Goal: Check status: Check status

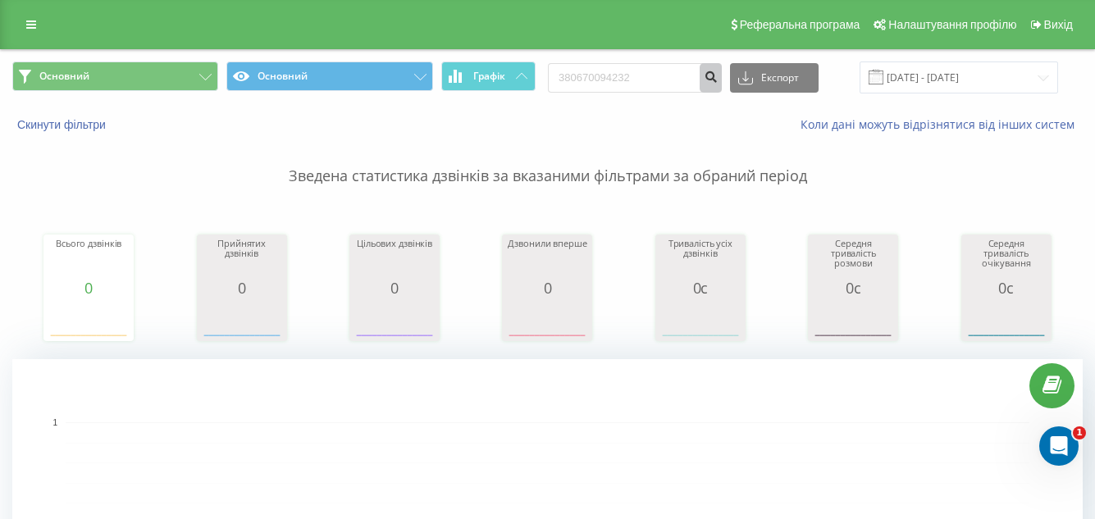
type input "380670094232"
click at [717, 75] on icon "submit" at bounding box center [711, 75] width 14 height 10
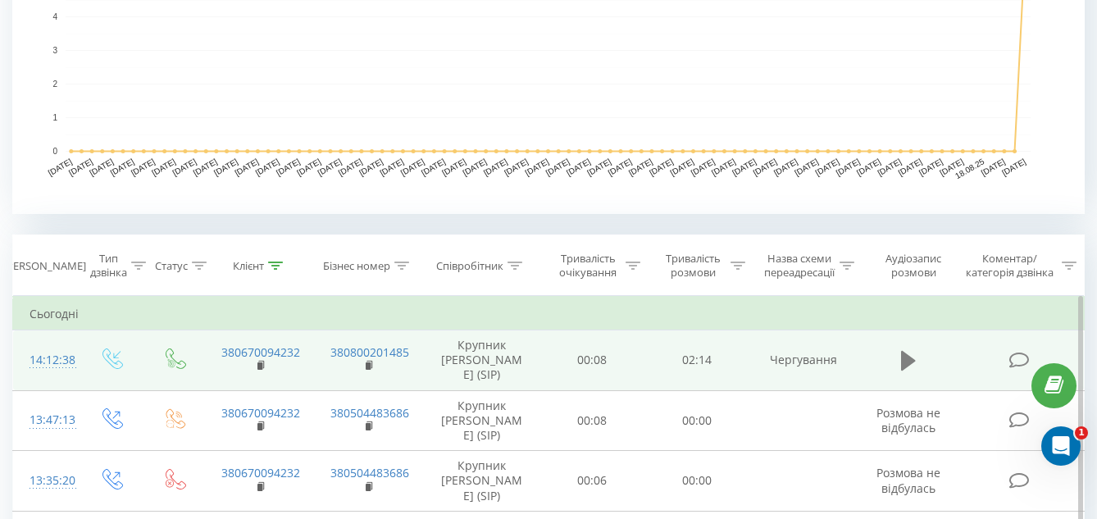
click at [902, 353] on icon at bounding box center [908, 361] width 15 height 20
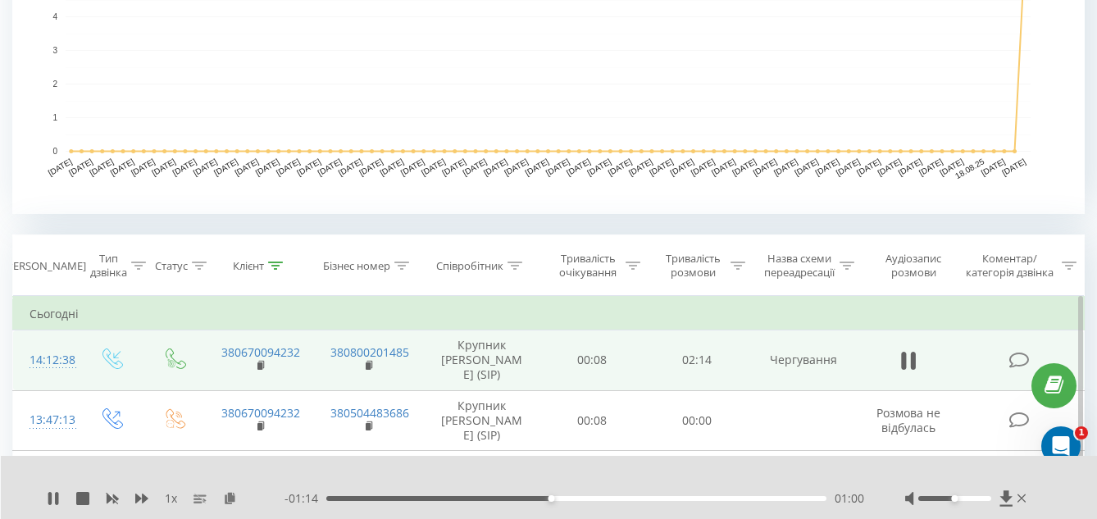
click at [46, 500] on div "1 x - 01:14 01:00 01:00" at bounding box center [549, 487] width 1097 height 63
click at [55, 499] on icon at bounding box center [53, 498] width 13 height 13
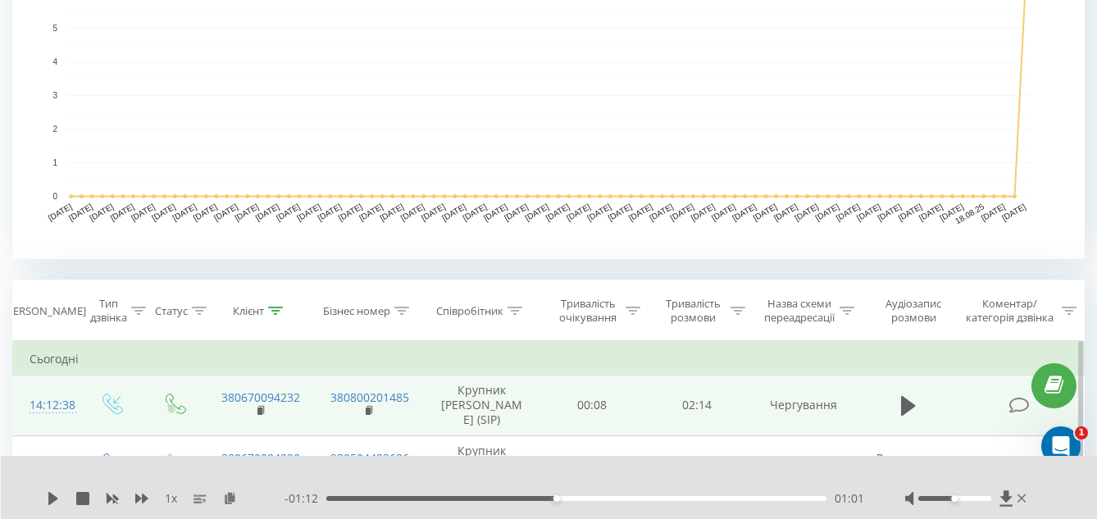
scroll to position [499, 0]
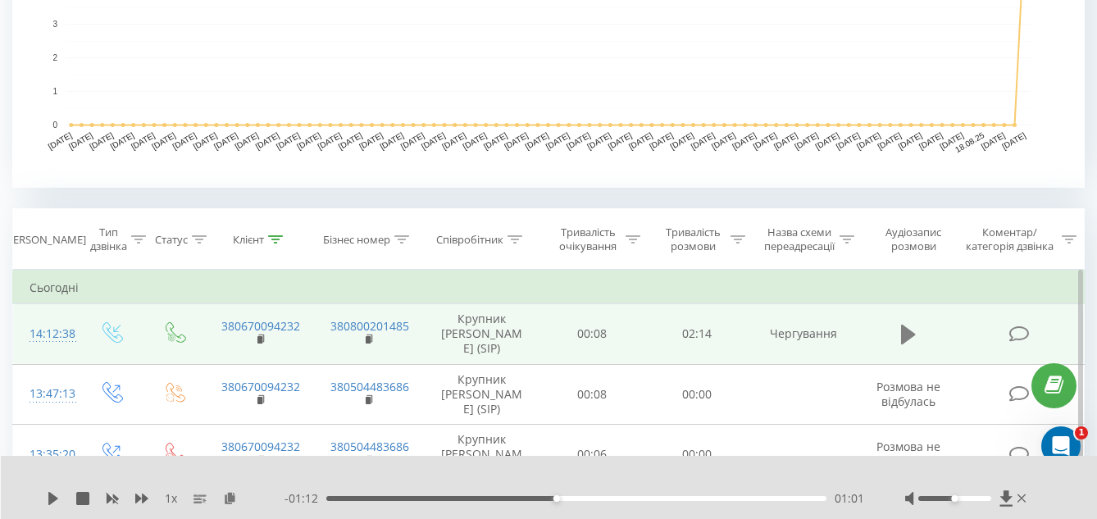
click at [906, 334] on icon at bounding box center [908, 335] width 15 height 20
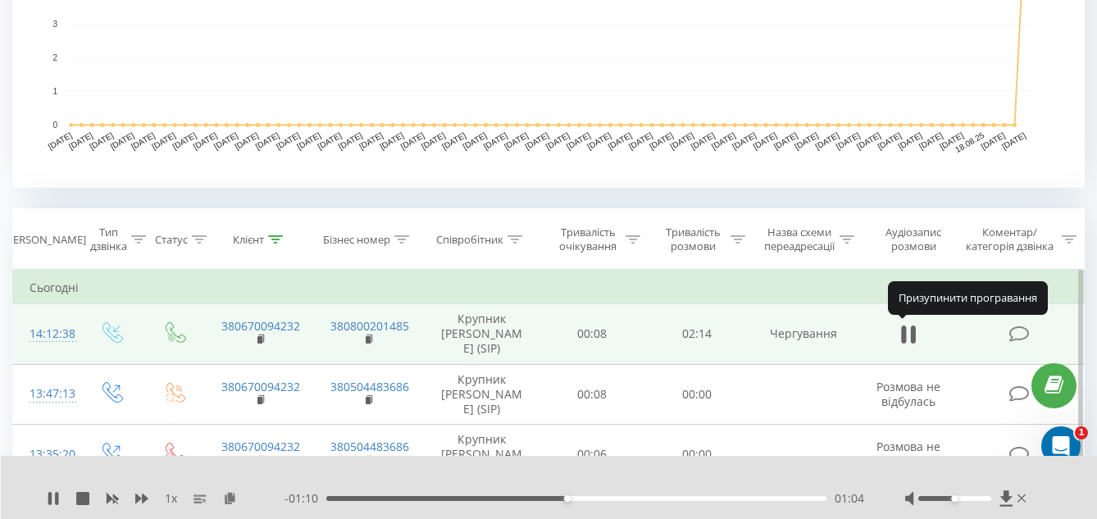
click at [906, 334] on icon at bounding box center [903, 335] width 5 height 18
